Goal: Information Seeking & Learning: Learn about a topic

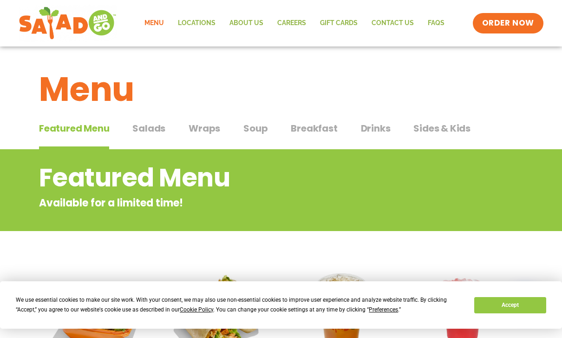
click at [205, 127] on span "Wraps" at bounding box center [205, 128] width 32 height 14
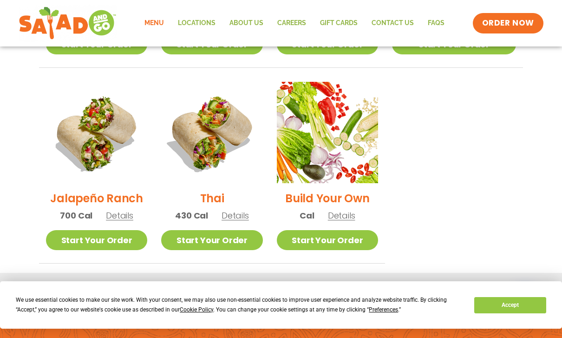
scroll to position [648, 0]
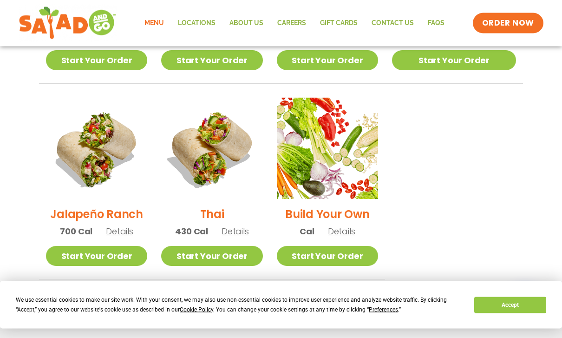
click at [248, 226] on span "Details" at bounding box center [235, 232] width 27 height 12
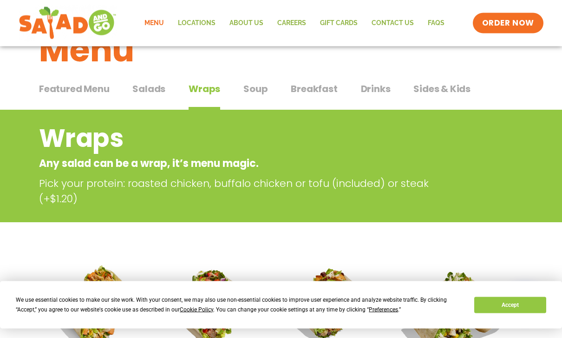
scroll to position [0, 0]
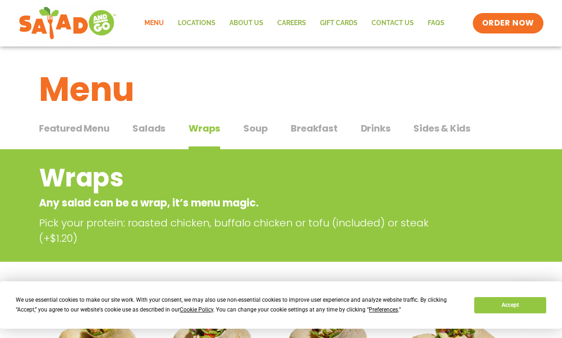
click at [153, 127] on span "Salads" at bounding box center [148, 128] width 33 height 14
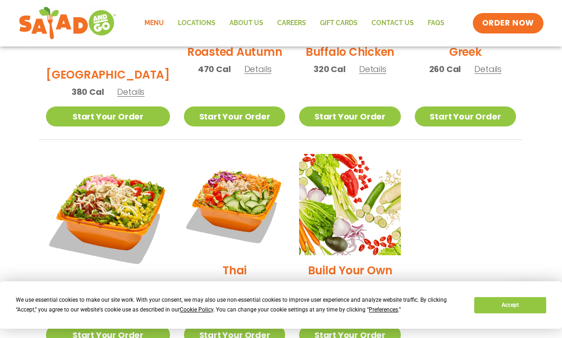
scroll to position [615, 0]
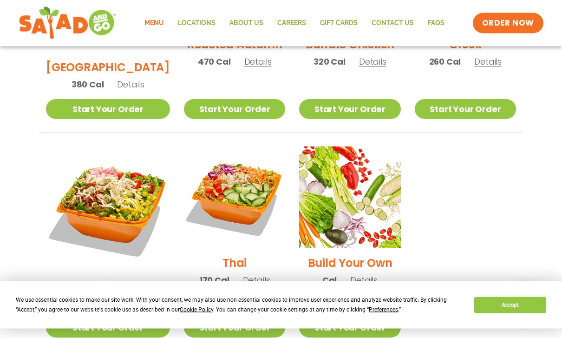
click at [244, 275] on span "Details" at bounding box center [256, 281] width 27 height 12
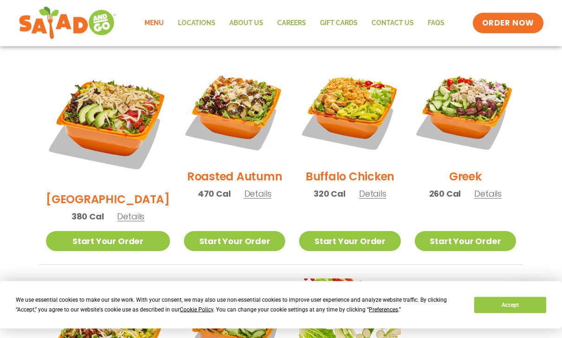
scroll to position [480, 0]
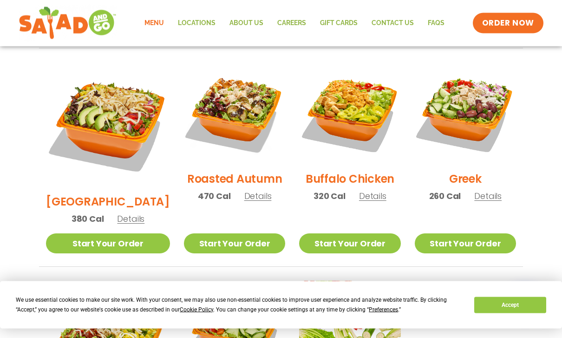
click at [247, 191] on span "Details" at bounding box center [257, 197] width 27 height 12
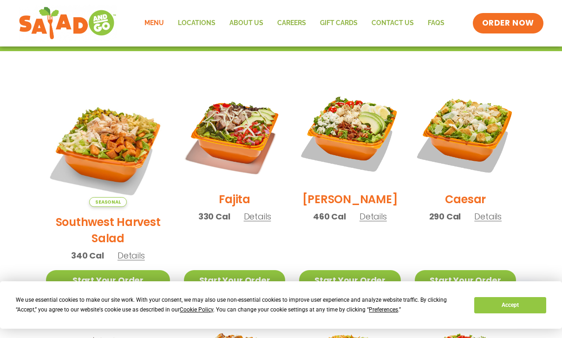
scroll to position [225, 0]
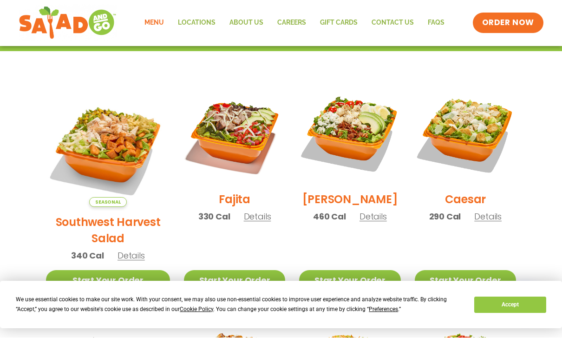
click at [127, 250] on span "Details" at bounding box center [131, 256] width 27 height 12
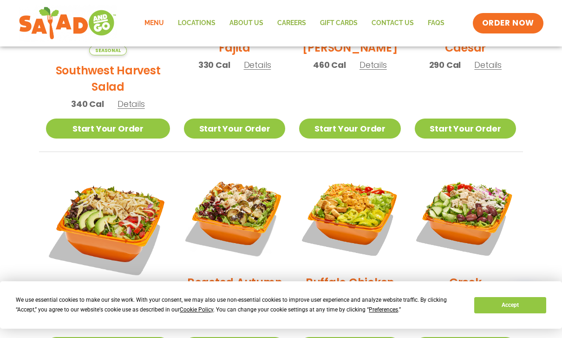
scroll to position [377, 0]
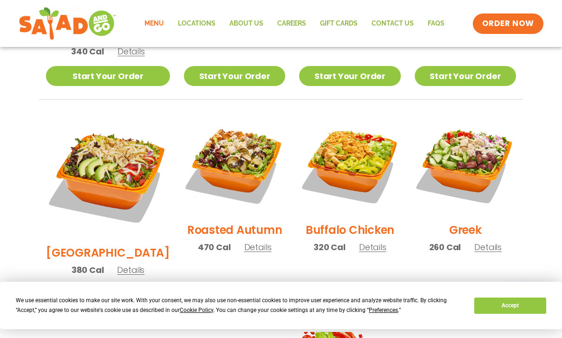
click at [250, 241] on span "Details" at bounding box center [257, 247] width 27 height 12
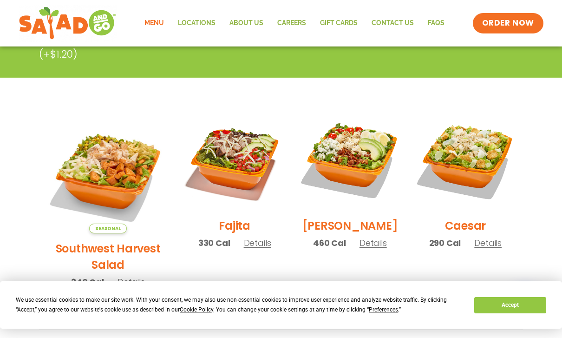
scroll to position [197, 0]
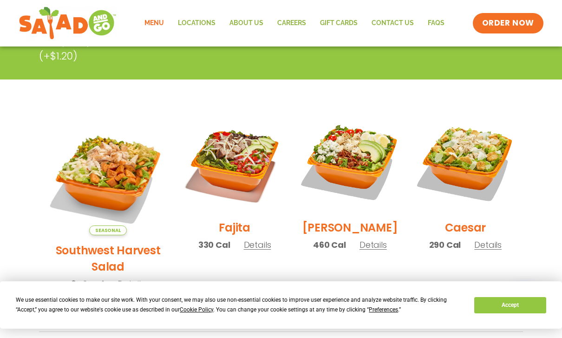
click at [249, 250] on span "Details" at bounding box center [257, 245] width 27 height 12
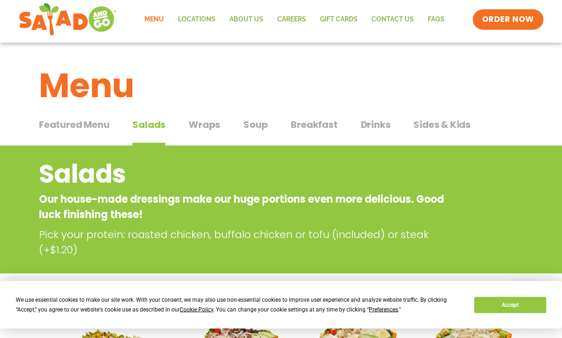
scroll to position [0, 0]
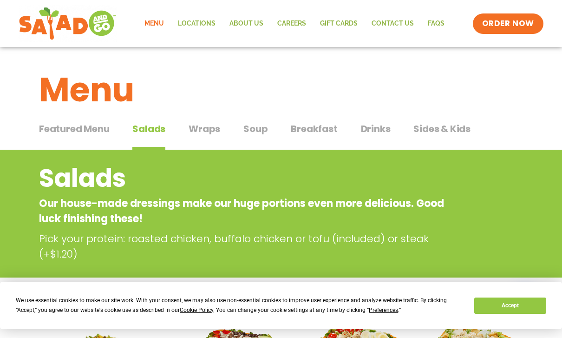
click at [210, 126] on span "Wraps" at bounding box center [205, 128] width 32 height 14
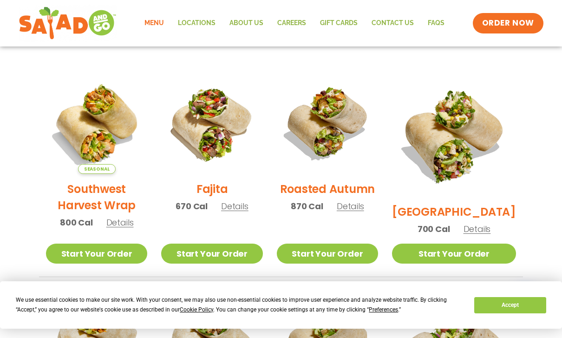
scroll to position [220, 0]
click at [249, 212] on span "Details" at bounding box center [234, 207] width 27 height 12
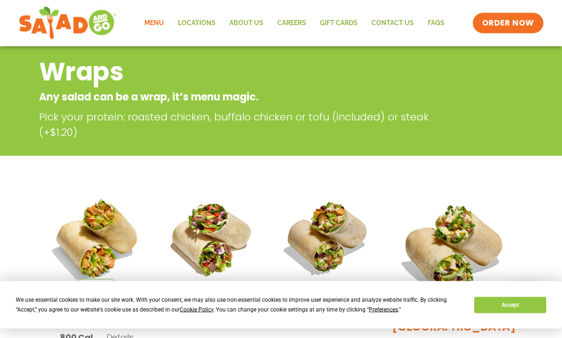
scroll to position [0, 0]
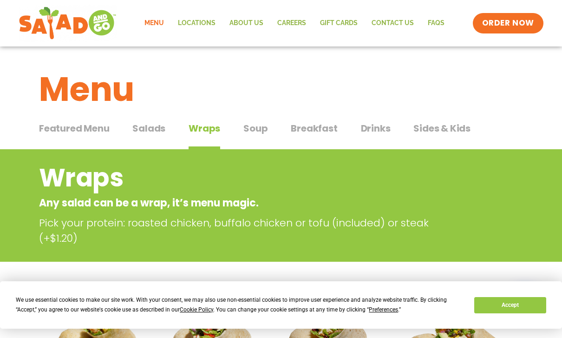
click at [156, 129] on span "Salads" at bounding box center [148, 128] width 33 height 14
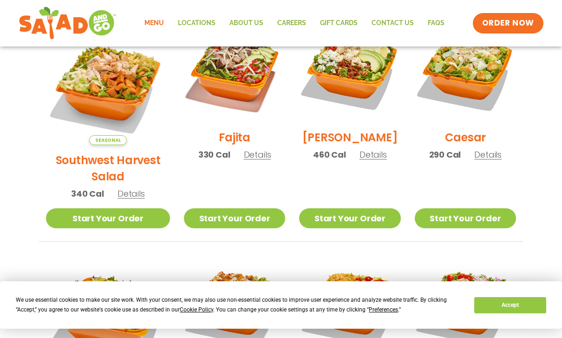
scroll to position [287, 0]
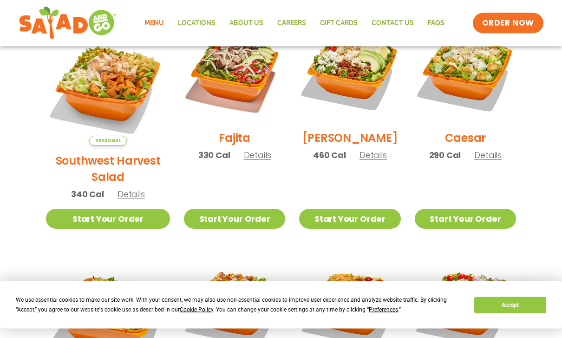
click at [244, 160] on span "Details" at bounding box center [257, 156] width 27 height 12
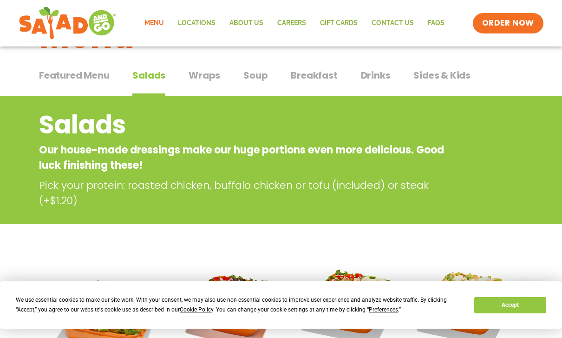
scroll to position [53, 0]
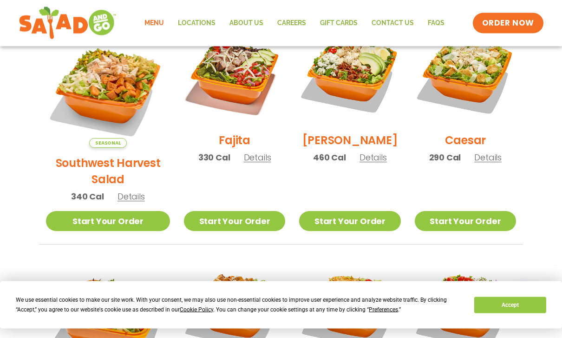
click at [126, 191] on span "Details" at bounding box center [131, 197] width 27 height 12
click at [370, 159] on span "Details" at bounding box center [373, 157] width 27 height 12
click at [492, 163] on span "Details" at bounding box center [487, 157] width 27 height 12
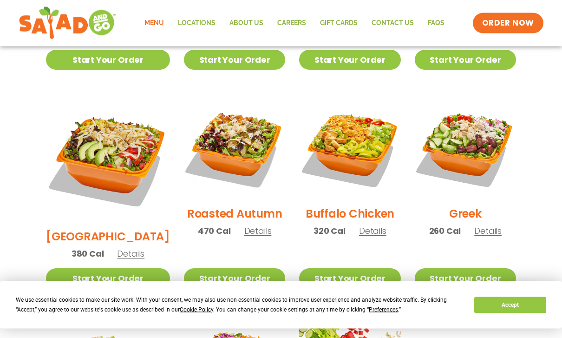
scroll to position [441, 0]
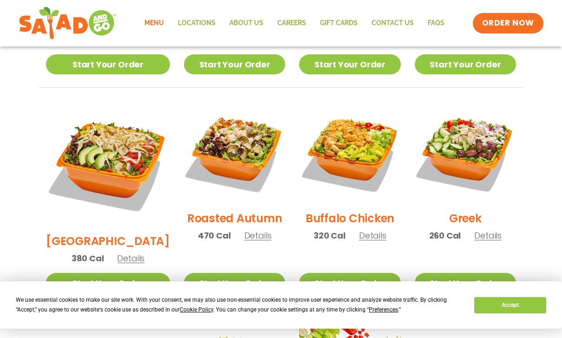
click at [126, 252] on span "Details" at bounding box center [130, 258] width 27 height 12
click at [244, 230] on span "Details" at bounding box center [257, 236] width 27 height 12
click at [369, 230] on span "Details" at bounding box center [372, 236] width 27 height 12
click at [492, 230] on span "Details" at bounding box center [487, 236] width 27 height 12
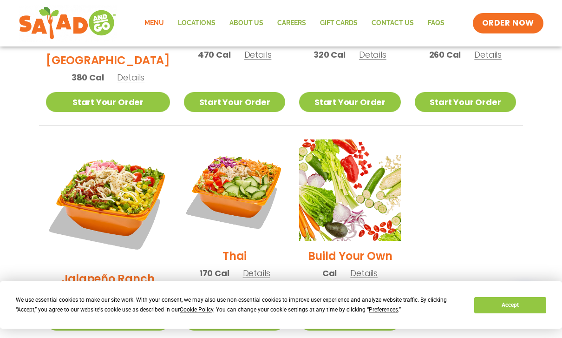
scroll to position [622, 0]
click at [123, 290] on span "Details" at bounding box center [130, 296] width 27 height 12
click at [243, 267] on span "Details" at bounding box center [256, 273] width 27 height 12
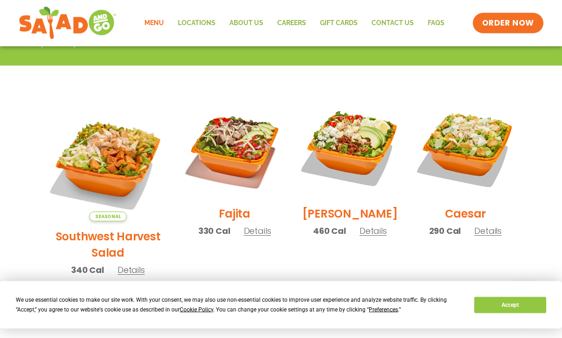
scroll to position [211, 0]
click at [249, 235] on span "Details" at bounding box center [257, 231] width 27 height 12
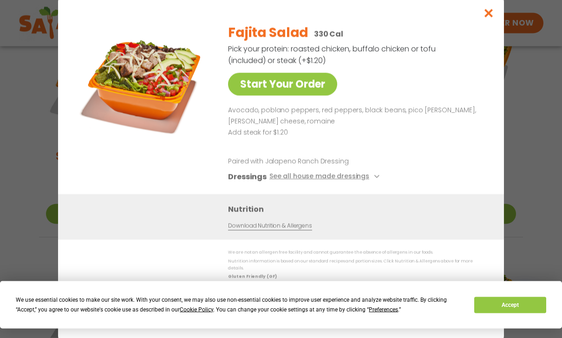
scroll to position [293, 0]
click at [348, 183] on button "See all house made dressings" at bounding box center [326, 177] width 113 height 12
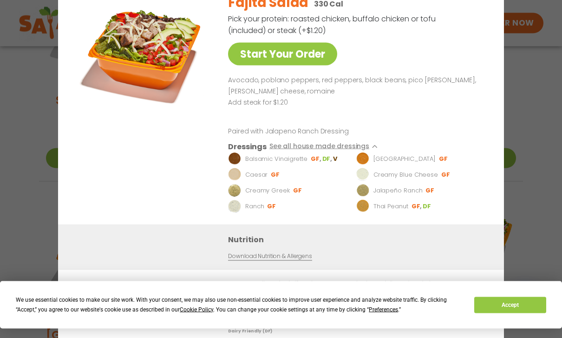
scroll to position [353, 0]
